Goal: Task Accomplishment & Management: Complete application form

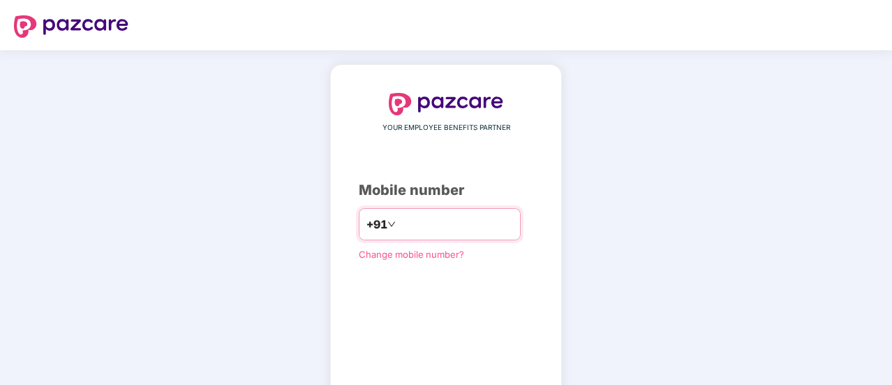
type input "**********"
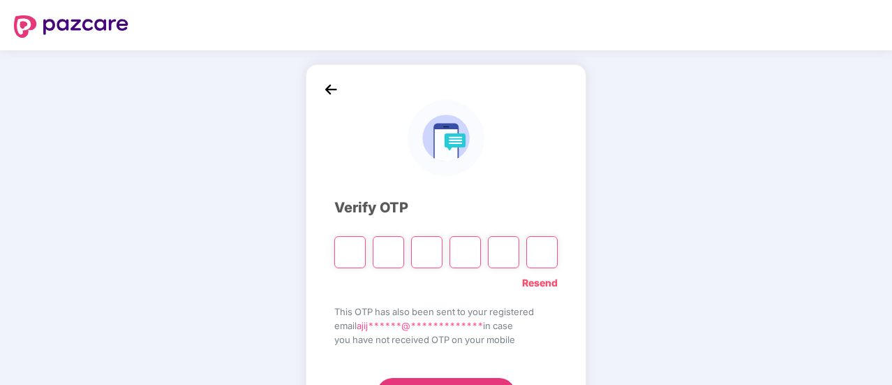
type input "*"
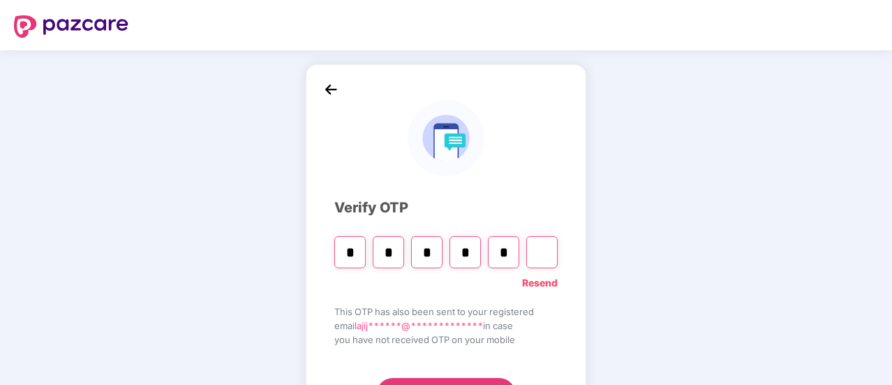
type input "*"
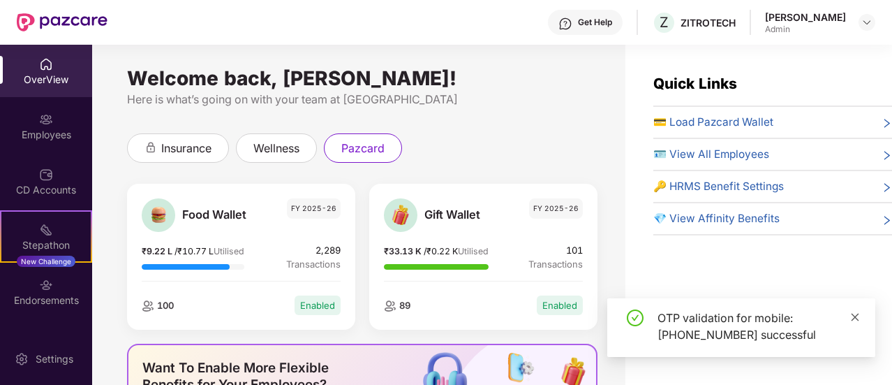
click at [856, 315] on icon "close" at bounding box center [855, 317] width 10 height 10
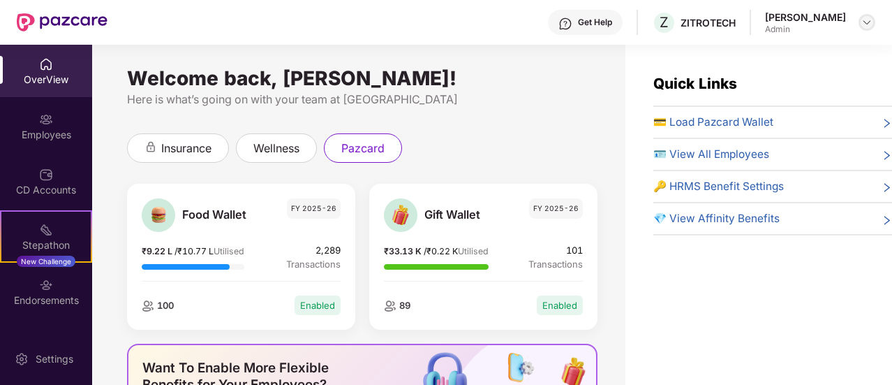
click at [862, 22] on img at bounding box center [867, 22] width 11 height 11
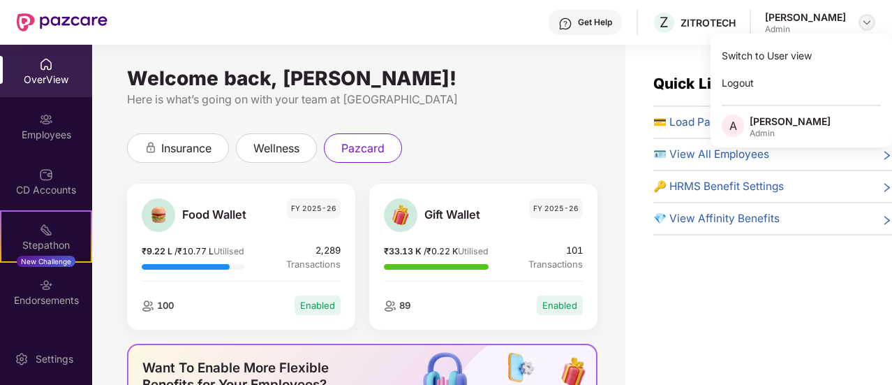
click at [862, 22] on img at bounding box center [867, 22] width 11 height 11
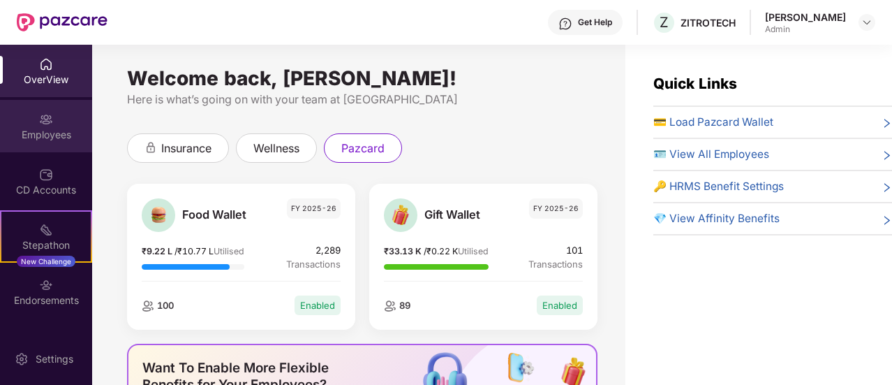
click at [35, 119] on div "Employees" at bounding box center [46, 126] width 92 height 52
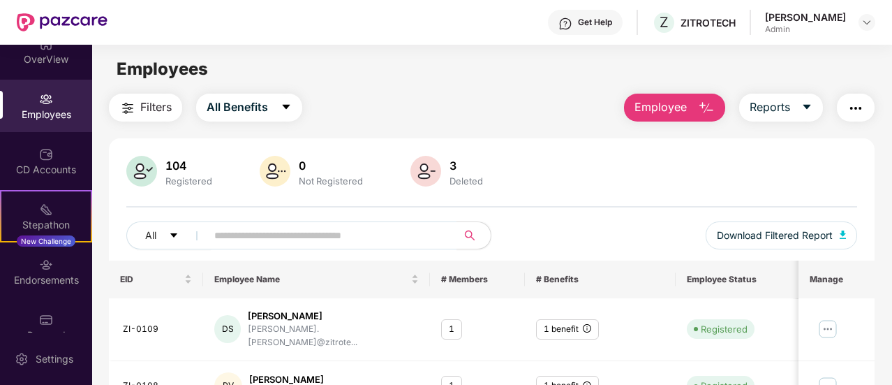
scroll to position [43, 0]
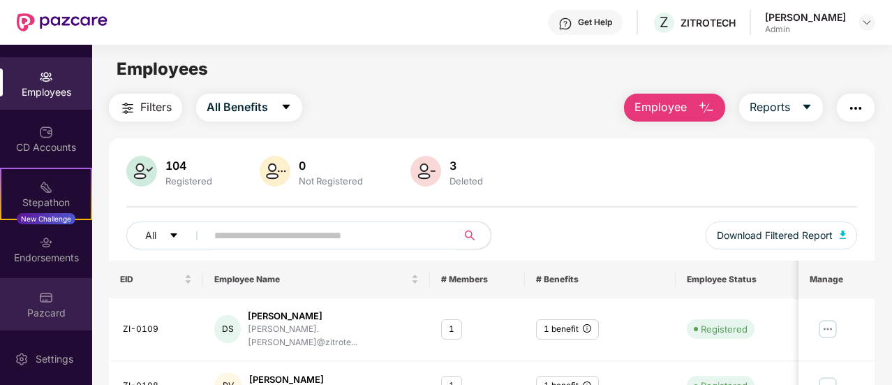
click at [52, 292] on div "Pazcard" at bounding box center [46, 304] width 92 height 52
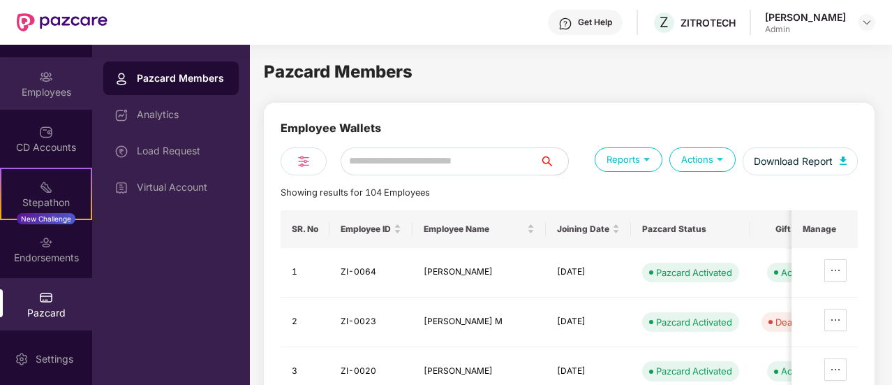
click at [45, 96] on div "Employees" at bounding box center [46, 92] width 92 height 14
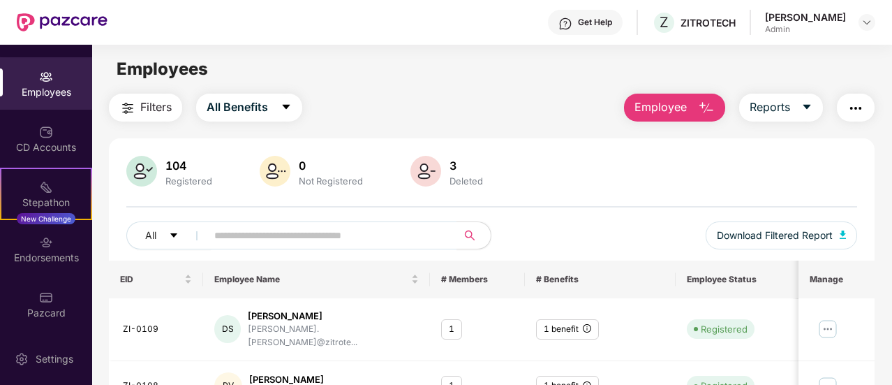
click at [709, 105] on img "button" at bounding box center [706, 108] width 17 height 17
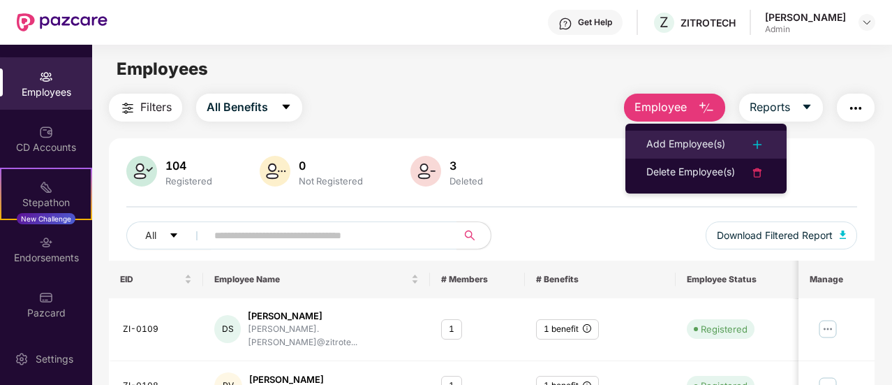
click at [758, 143] on img at bounding box center [757, 144] width 17 height 17
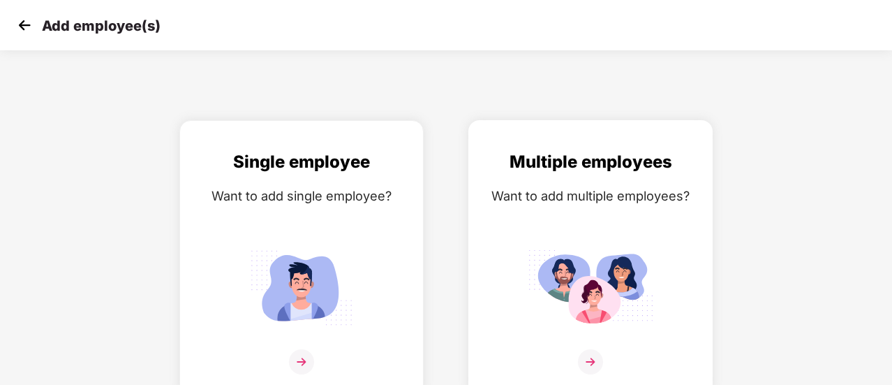
click at [581, 354] on img at bounding box center [590, 361] width 25 height 25
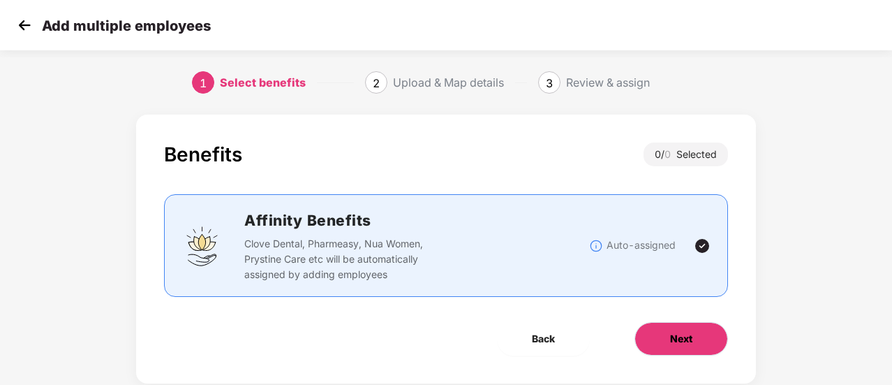
click at [680, 341] on span "Next" at bounding box center [681, 338] width 22 height 15
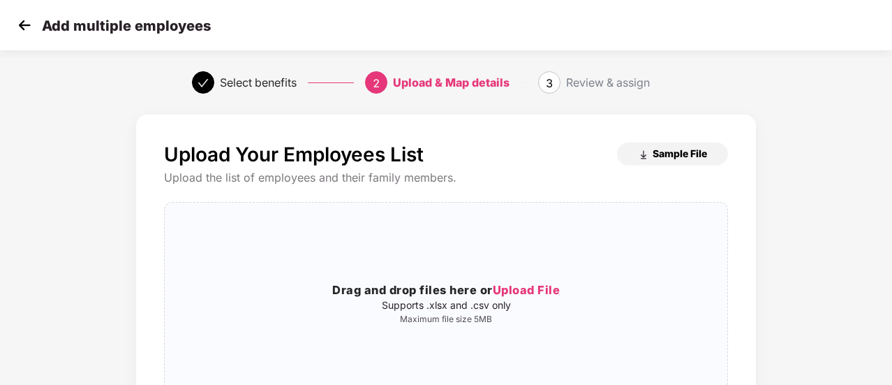
click at [670, 154] on span "Sample File" at bounding box center [680, 153] width 54 height 13
